Goal: Book appointment/travel/reservation

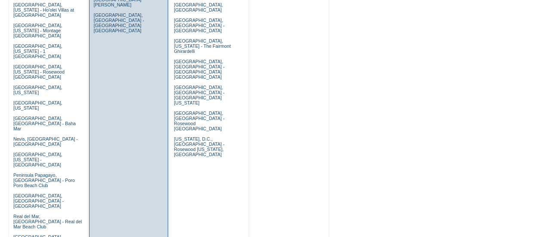
scroll to position [526, 0]
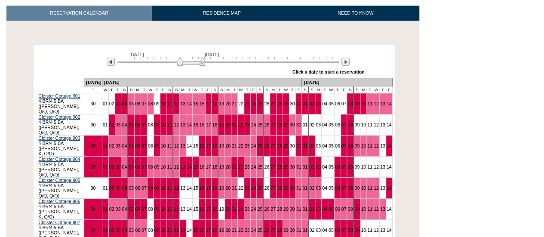
scroll to position [134, 0]
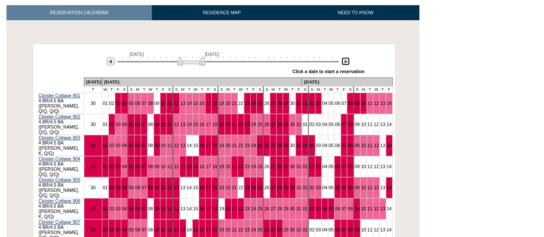
click at [345, 62] on img at bounding box center [346, 61] width 8 height 8
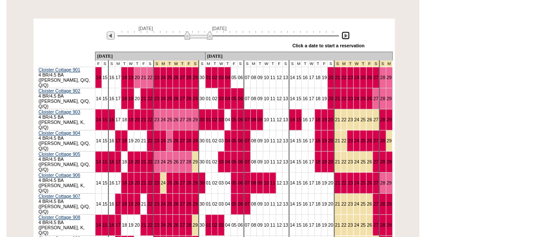
scroll to position [160, 0]
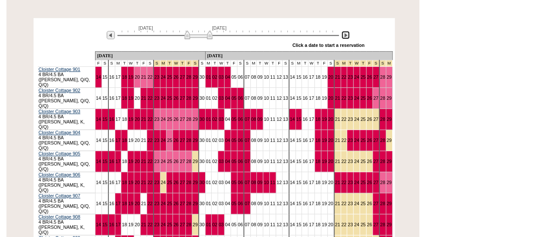
click at [346, 34] on img at bounding box center [346, 35] width 8 height 8
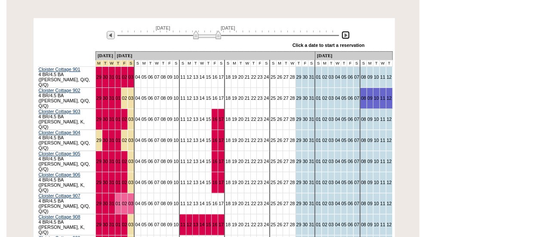
click at [216, 37] on img at bounding box center [207, 35] width 28 height 9
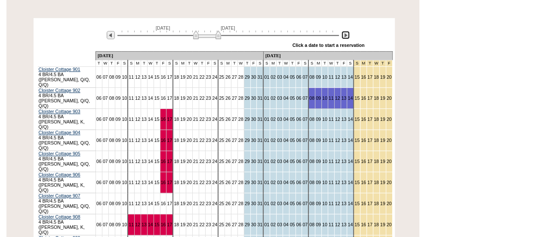
click at [348, 34] on img at bounding box center [346, 35] width 8 height 8
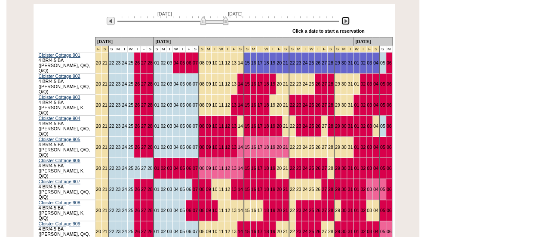
scroll to position [174, 0]
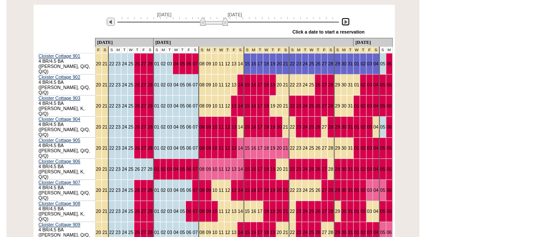
click at [214, 24] on img at bounding box center [214, 21] width 28 height 9
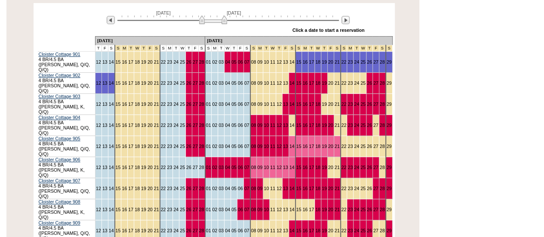
scroll to position [175, 0]
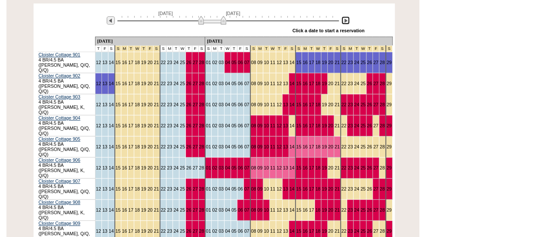
click at [216, 22] on img at bounding box center [212, 20] width 28 height 9
